Goal: Information Seeking & Learning: Find specific page/section

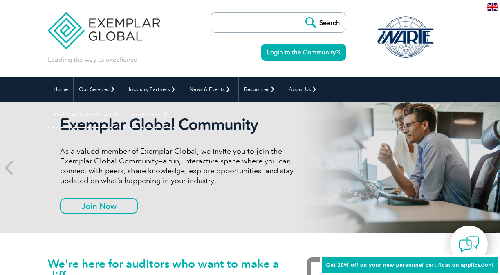
click at [176, 102] on link "Find Certified Professional / Training Provider" at bounding box center [112, 114] width 128 height 25
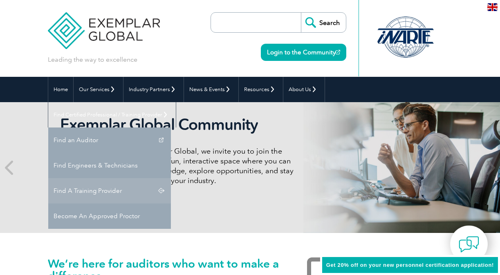
click at [171, 178] on link "Find A Training Provider" at bounding box center [109, 190] width 123 height 25
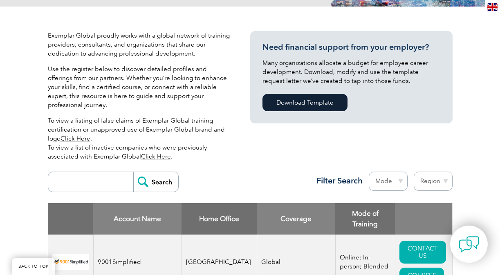
scroll to position [153, 0]
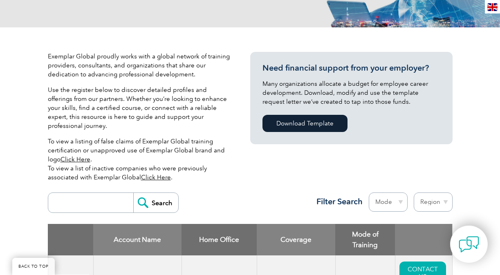
click at [94, 193] on input "search" at bounding box center [92, 203] width 81 height 20
type input "takeed"
click at [147, 193] on input "Search" at bounding box center [155, 203] width 45 height 20
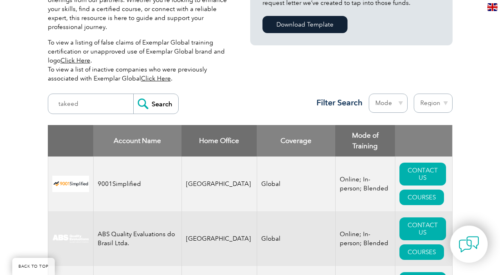
scroll to position [270, 0]
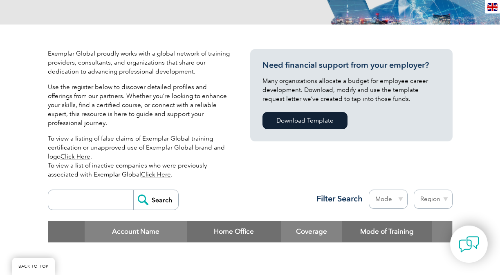
scroll to position [157, 0]
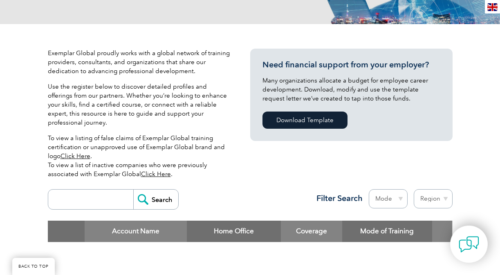
click at [108, 190] on input "search" at bounding box center [92, 200] width 81 height 20
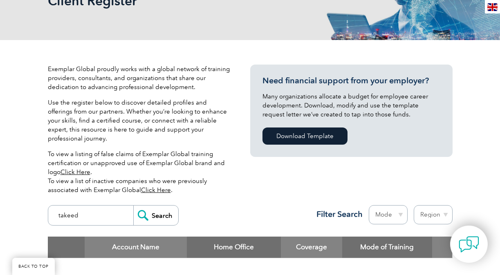
scroll to position [141, 0]
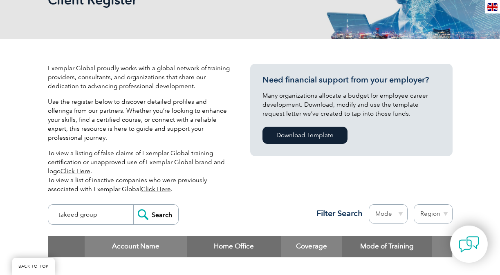
type input "takeed group"
click at [133, 205] on input "Search" at bounding box center [155, 215] width 45 height 20
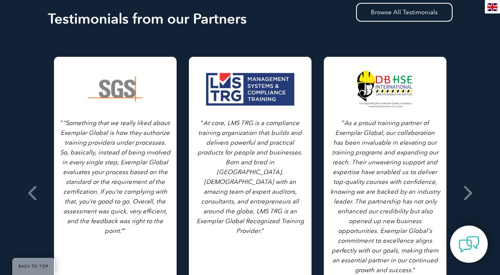
scroll to position [444, 0]
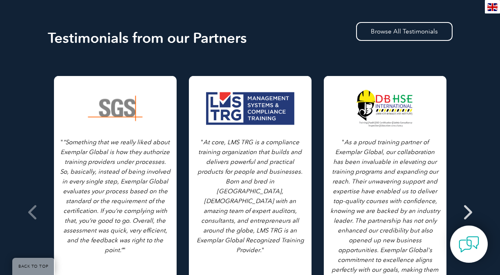
click at [471, 212] on icon at bounding box center [467, 212] width 10 height 0
click at [469, 212] on icon at bounding box center [467, 212] width 10 height 0
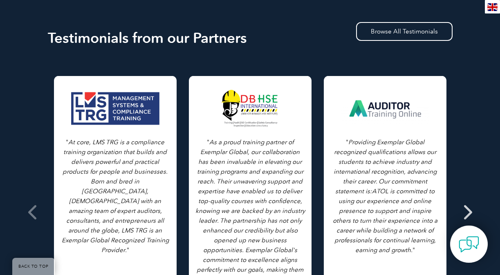
click at [469, 212] on icon at bounding box center [467, 212] width 10 height 0
click at [473, 200] on span at bounding box center [467, 212] width 20 height 307
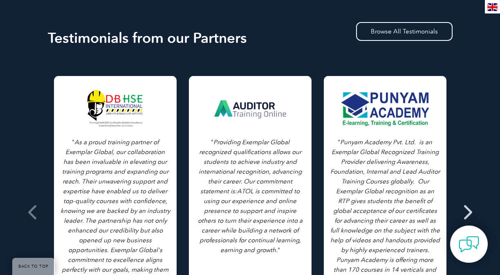
click at [473, 200] on span at bounding box center [467, 212] width 20 height 307
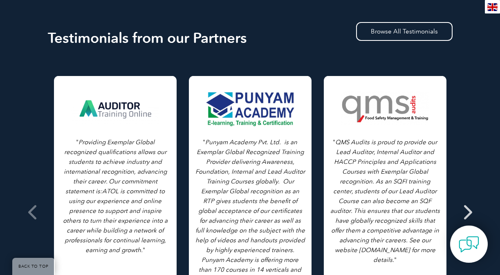
click at [474, 194] on span at bounding box center [467, 212] width 20 height 307
click at [473, 197] on span at bounding box center [467, 212] width 20 height 307
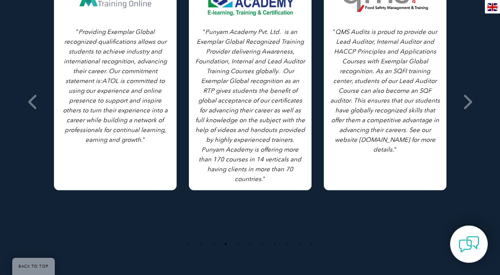
scroll to position [556, 0]
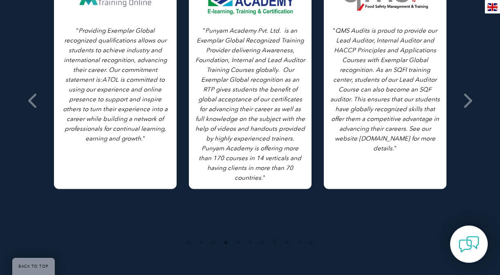
click at [456, 85] on div "Testimonials from our Partners Browse All Testimonials " As we all know, in eve…" at bounding box center [250, 83] width 500 height 398
click at [463, 101] on icon at bounding box center [467, 101] width 10 height 0
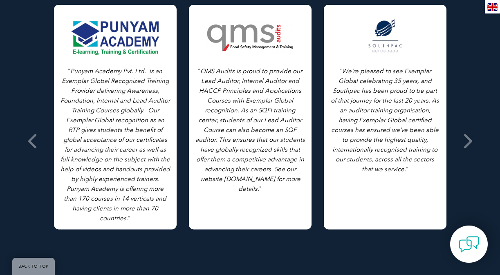
scroll to position [516, 0]
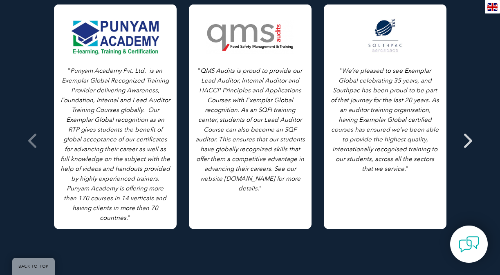
click at [468, 141] on icon at bounding box center [467, 141] width 10 height 0
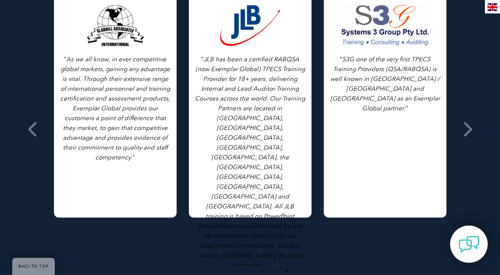
scroll to position [522, 0]
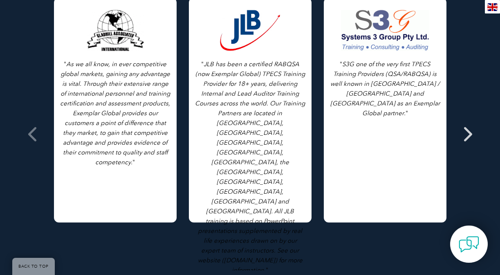
click at [466, 134] on icon at bounding box center [467, 134] width 10 height 0
click at [463, 134] on icon at bounding box center [467, 134] width 10 height 0
click at [466, 134] on icon at bounding box center [467, 134] width 10 height 0
click at [465, 134] on icon at bounding box center [467, 134] width 10 height 0
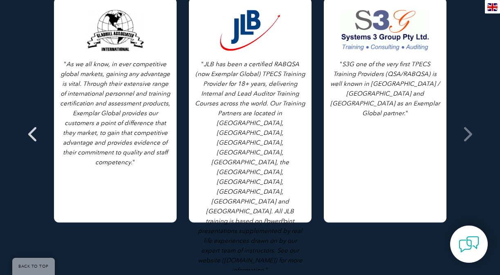
click at [36, 134] on icon at bounding box center [33, 134] width 10 height 0
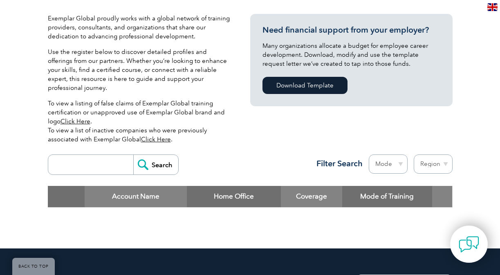
scroll to position [0, 0]
